Goal: Transaction & Acquisition: Purchase product/service

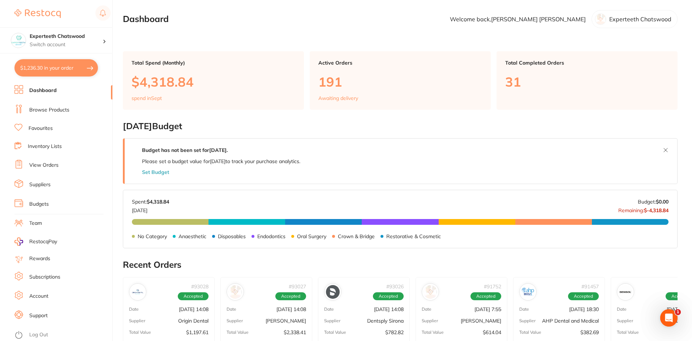
scroll to position [0, 415]
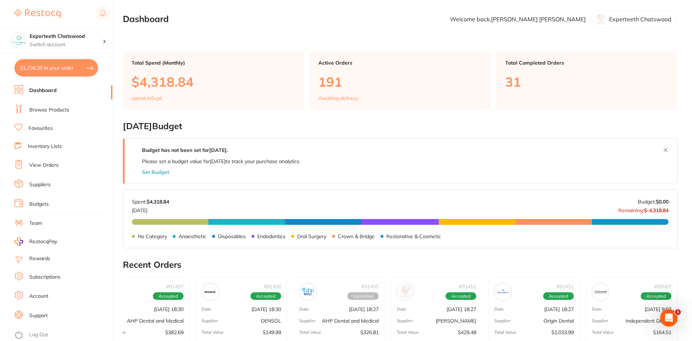
click at [43, 67] on button "$1,236.30 in your order" at bounding box center [55, 67] width 83 height 17
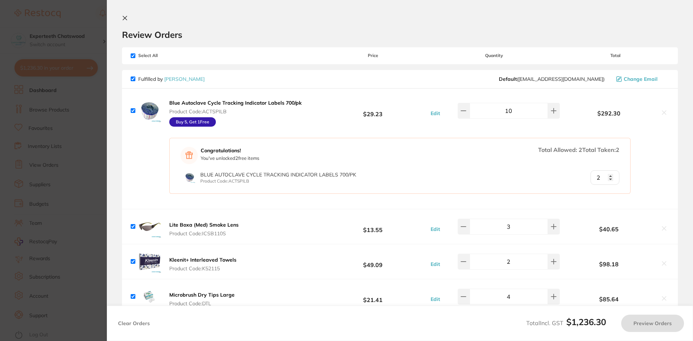
scroll to position [0, 413]
click at [124, 18] on icon at bounding box center [125, 18] width 6 height 6
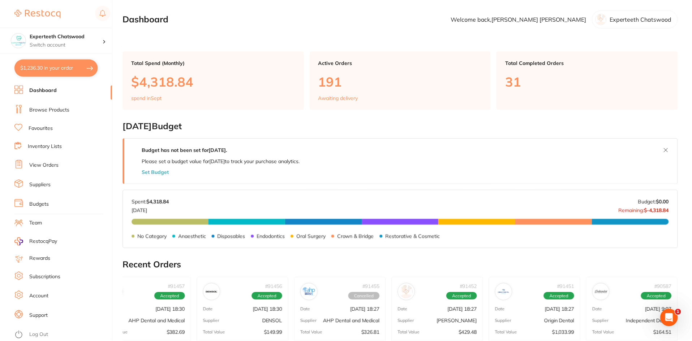
scroll to position [1, 0]
click at [66, 108] on link "Browse Products" at bounding box center [49, 110] width 40 height 7
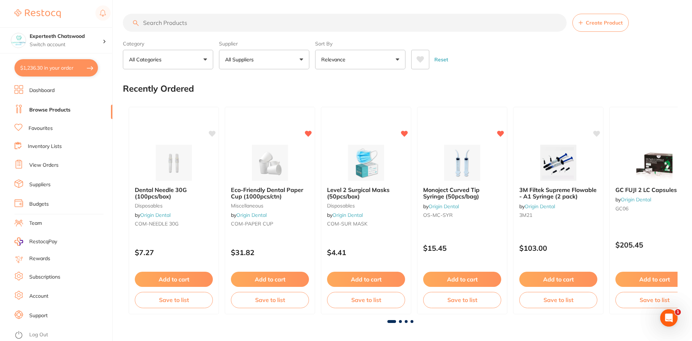
click at [54, 109] on link "Browse Products" at bounding box center [49, 110] width 41 height 7
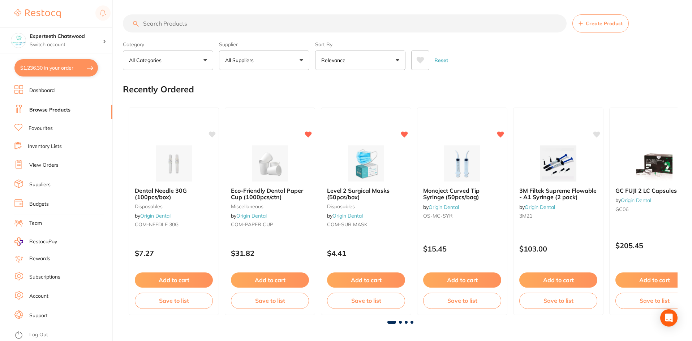
click at [180, 23] on input "search" at bounding box center [344, 23] width 443 height 18
type input "dish"
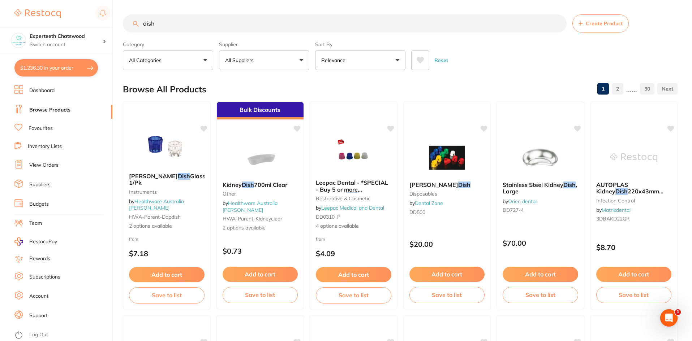
click at [269, 66] on button "All Suppliers" at bounding box center [264, 61] width 90 height 20
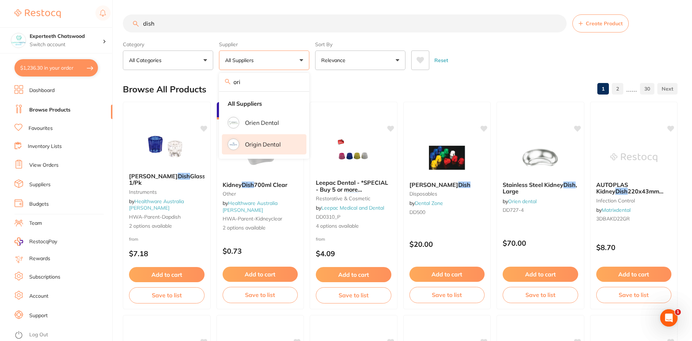
type input "ori"
click at [252, 142] on p "Origin Dental" at bounding box center [263, 144] width 36 height 7
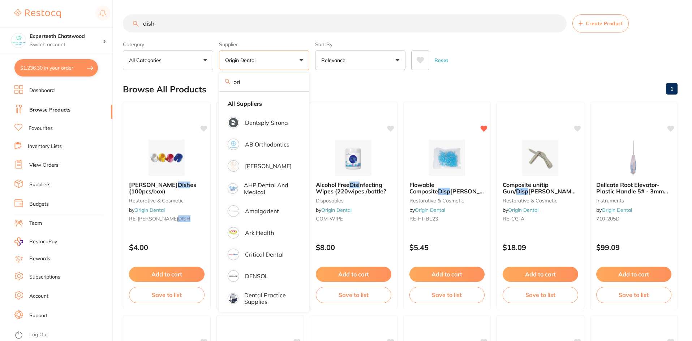
click at [480, 60] on div "Reset" at bounding box center [541, 57] width 260 height 25
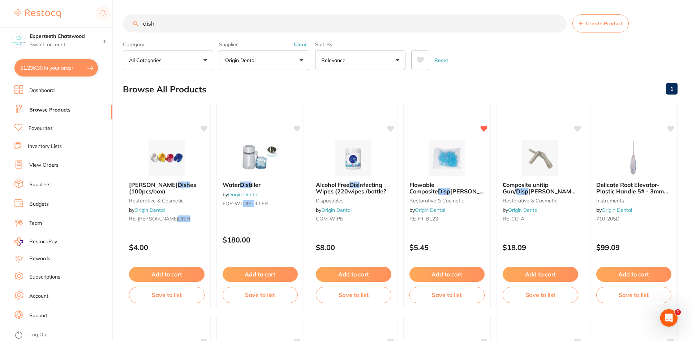
drag, startPoint x: 160, startPoint y: 271, endPoint x: 164, endPoint y: 274, distance: 4.3
click at [161, 272] on button "Add to cart" at bounding box center [166, 274] width 75 height 15
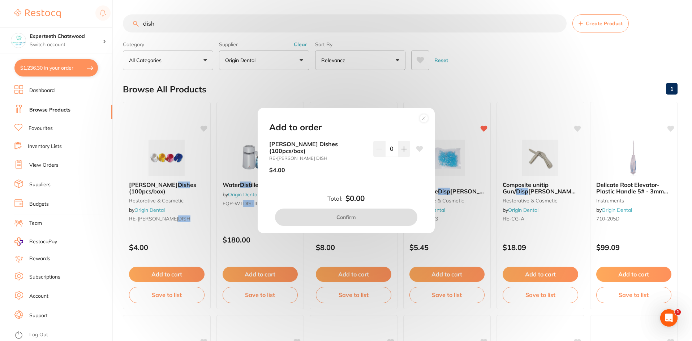
drag, startPoint x: 390, startPoint y: 152, endPoint x: 384, endPoint y: 151, distance: 6.2
click at [385, 151] on input "0" at bounding box center [391, 149] width 13 height 16
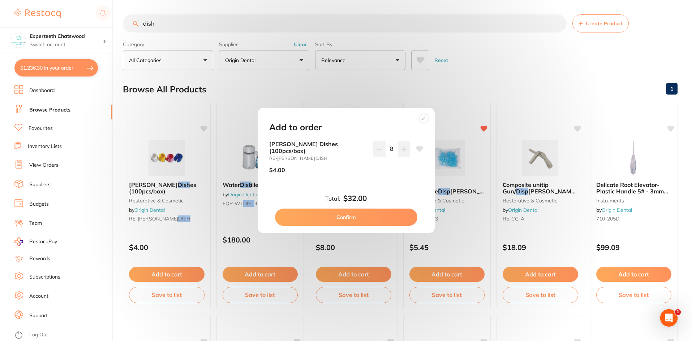
click at [388, 174] on div "8" at bounding box center [391, 160] width 37 height 38
click at [392, 153] on input "8" at bounding box center [391, 149] width 13 height 16
drag, startPoint x: 392, startPoint y: 154, endPoint x: 384, endPoint y: 151, distance: 9.4
click at [385, 151] on input "8" at bounding box center [391, 149] width 13 height 16
type input "10"
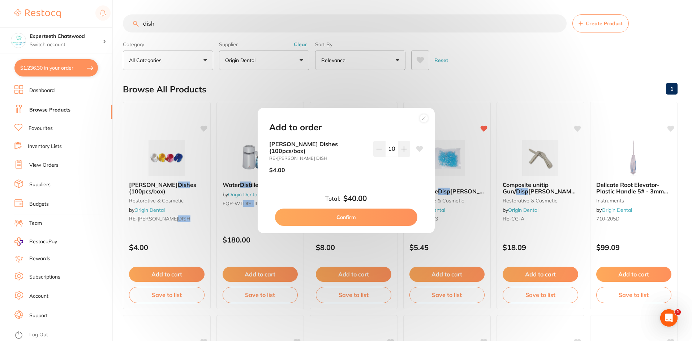
click at [384, 162] on div "10" at bounding box center [391, 160] width 37 height 38
click at [381, 178] on div "[PERSON_NAME] Dishes (100pcs/box) RE-[PERSON_NAME] DISH $4.00 10" at bounding box center [345, 166] width 171 height 50
click at [357, 212] on button "Confirm" at bounding box center [346, 217] width 142 height 17
checkbox input "false"
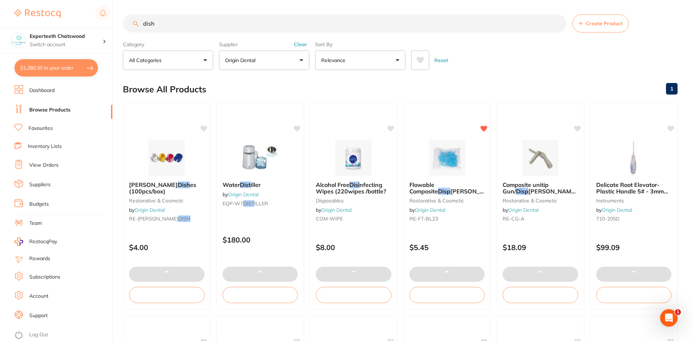
click at [183, 21] on input "dish" at bounding box center [344, 23] width 443 height 18
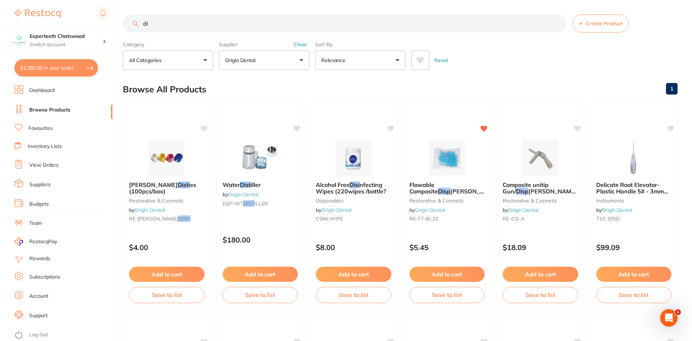
type input "d"
